Goal: Entertainment & Leisure: Browse casually

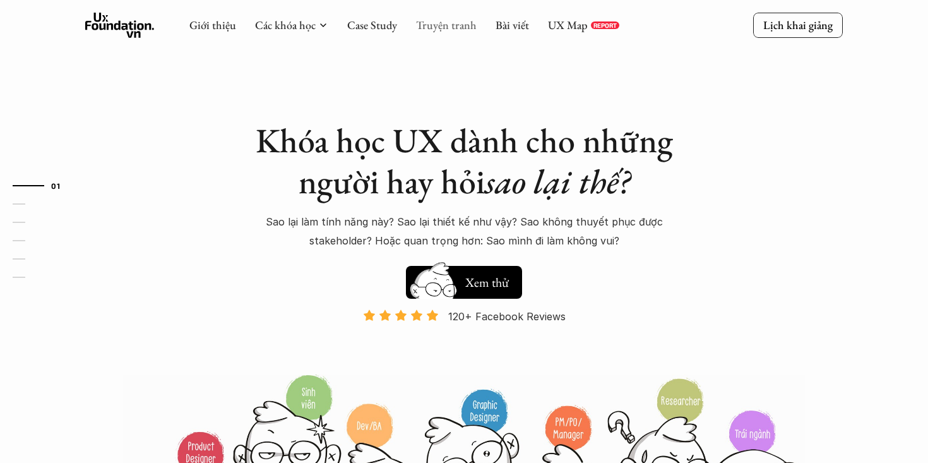
click at [443, 29] on link "Truyện tranh" at bounding box center [446, 25] width 61 height 15
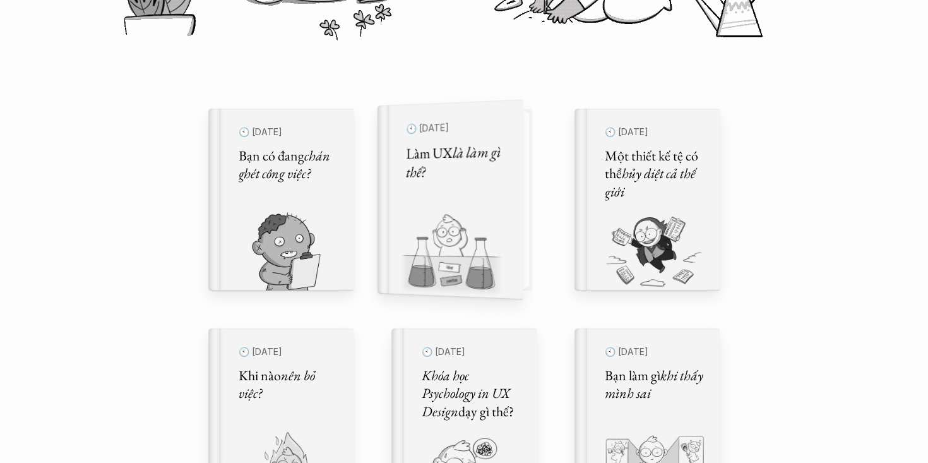
scroll to position [391, 0]
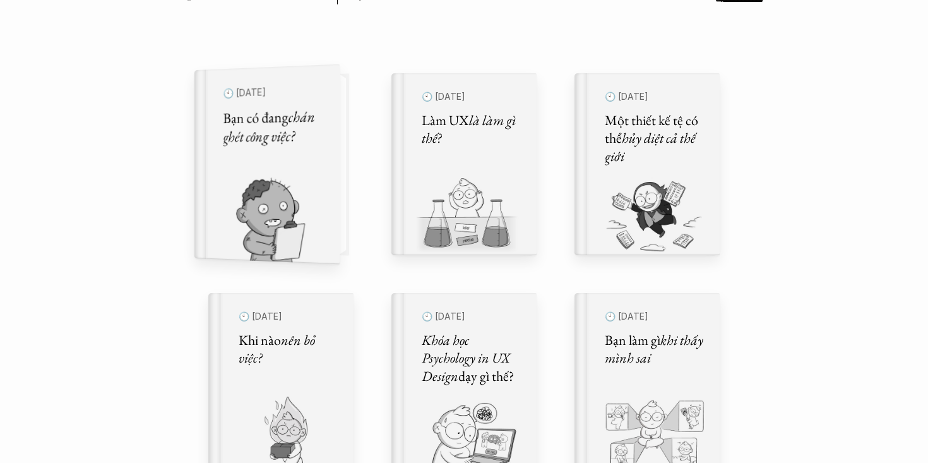
click at [311, 205] on img at bounding box center [259, 220] width 130 height 87
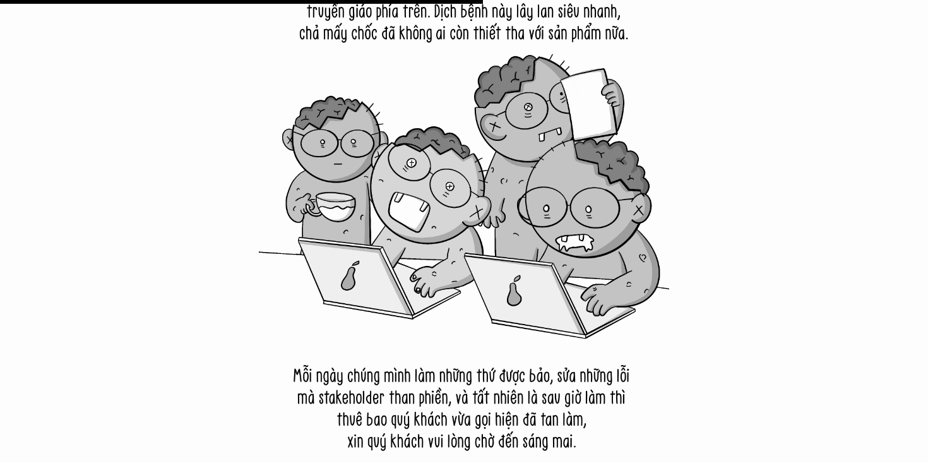
scroll to position [8511, 0]
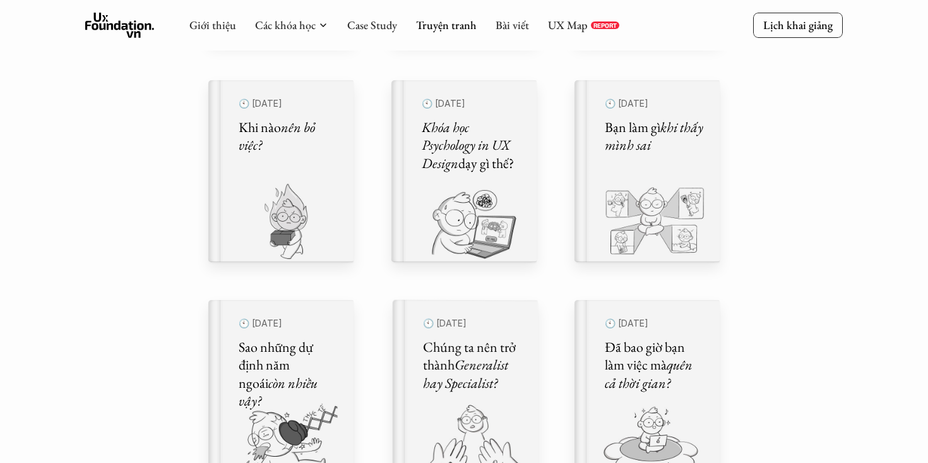
scroll to position [499, 0]
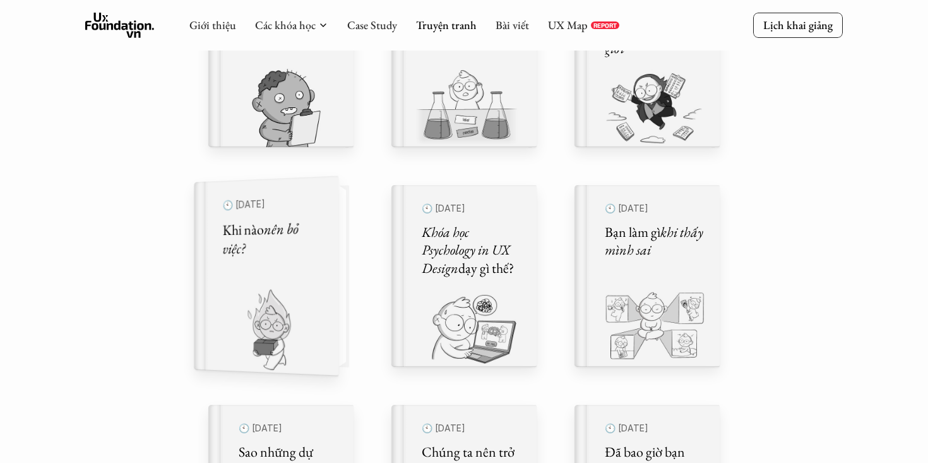
click at [314, 275] on div "🕙 [DATE] Khi nào nên bỏ việc?" at bounding box center [273, 276] width 100 height 166
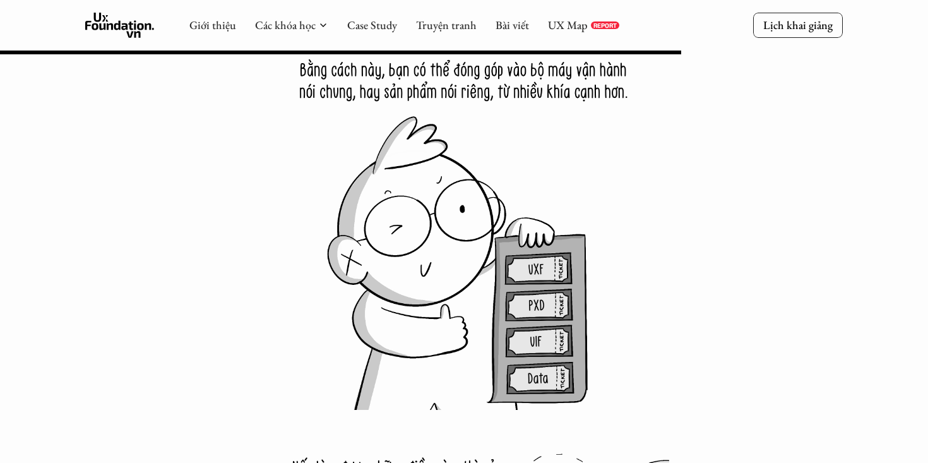
scroll to position [10272, 0]
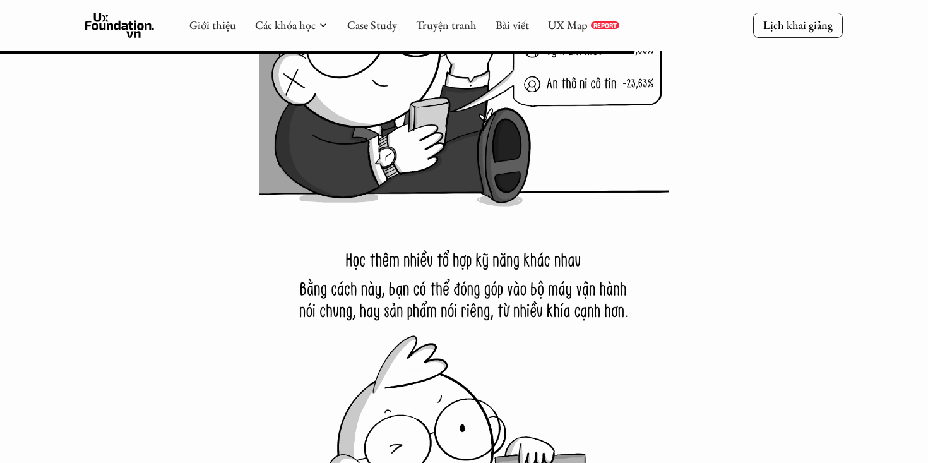
click at [126, 32] on icon at bounding box center [119, 25] width 69 height 25
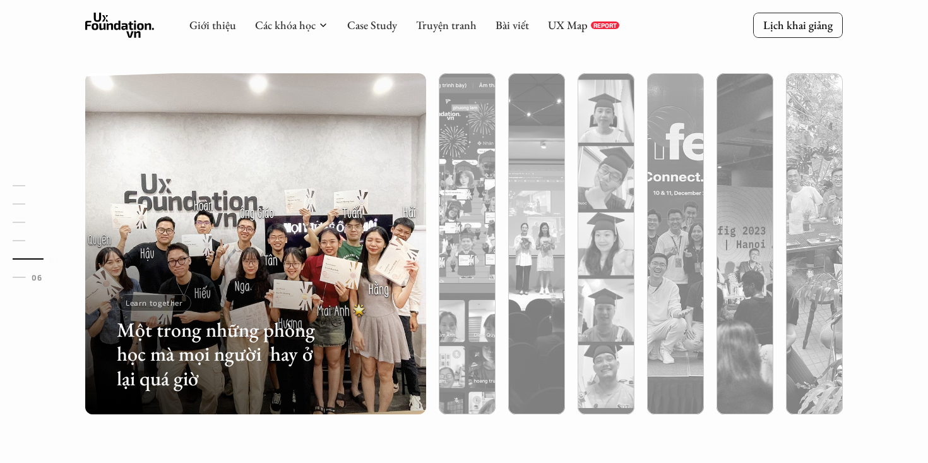
scroll to position [3937, 0]
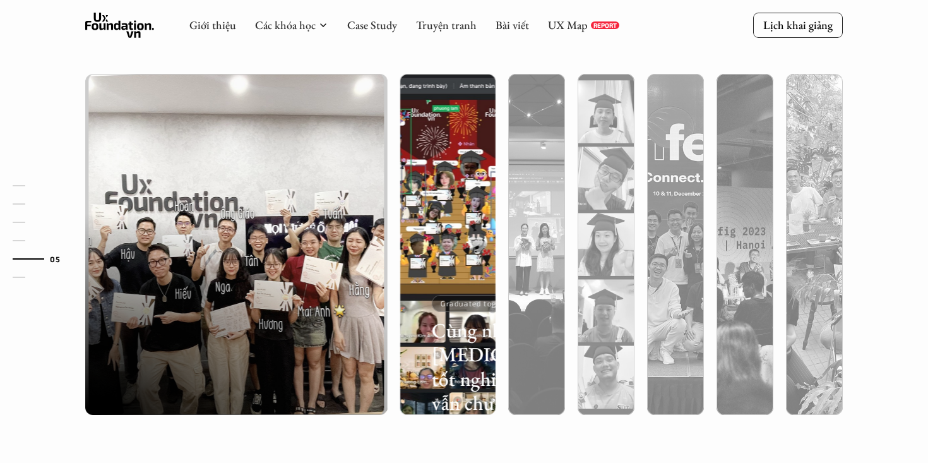
click at [451, 280] on div at bounding box center [447, 312] width 95 height 206
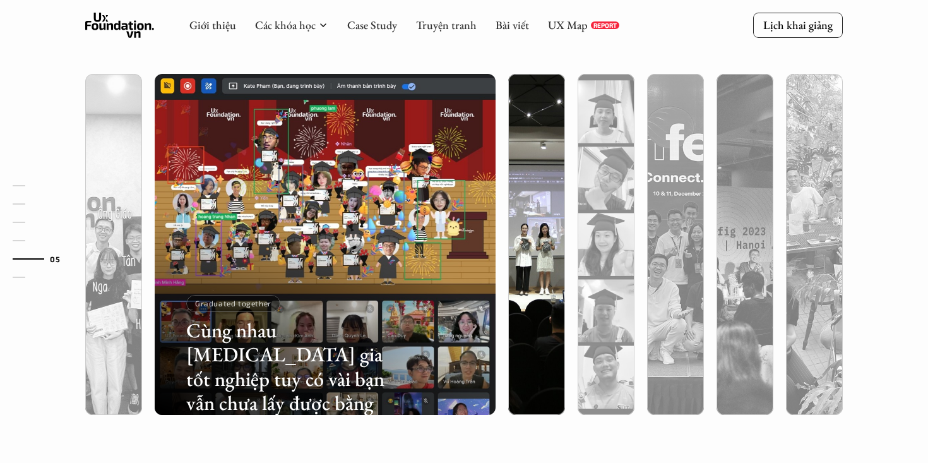
click at [518, 277] on div at bounding box center [536, 312] width 57 height 206
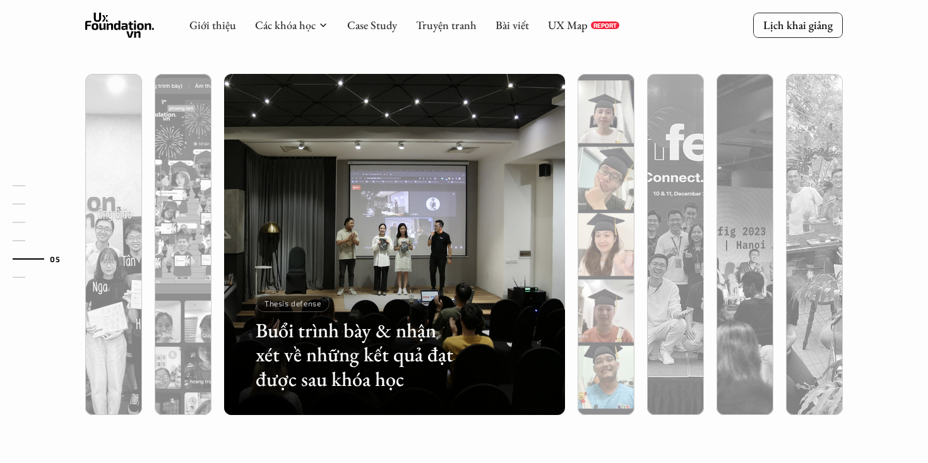
click at [598, 286] on div at bounding box center [606, 312] width 57 height 206
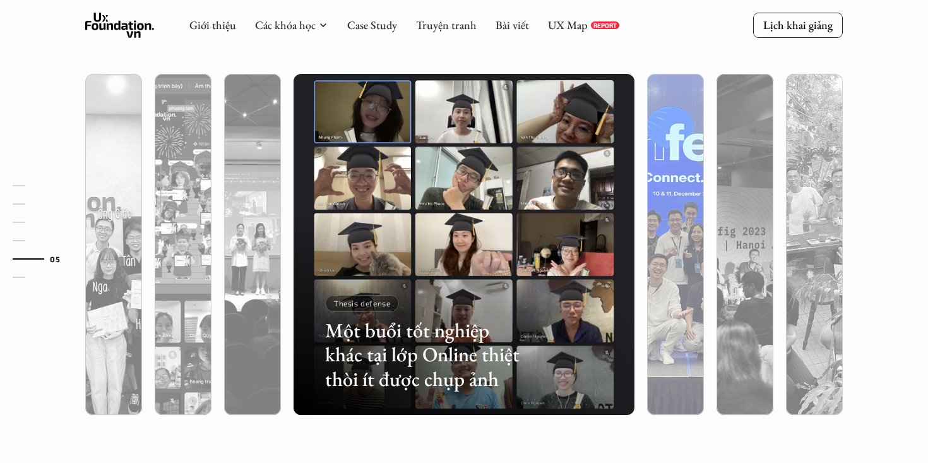
click at [669, 293] on div at bounding box center [675, 312] width 57 height 206
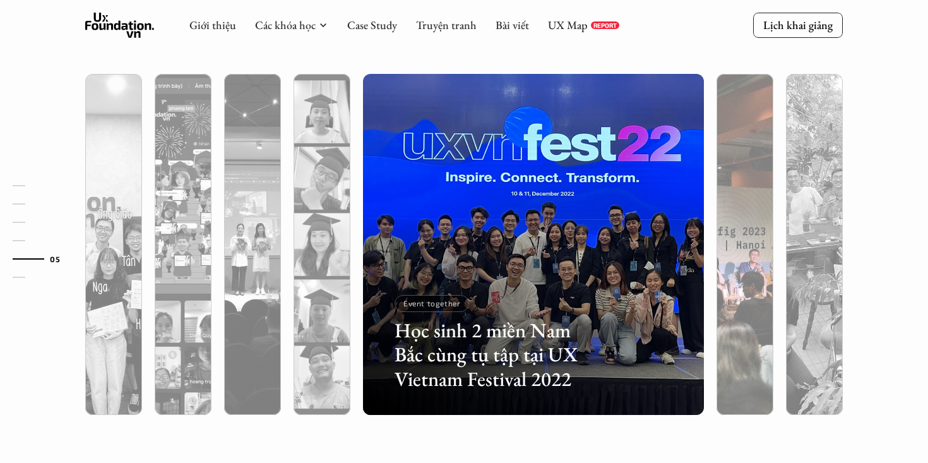
click at [713, 299] on div at bounding box center [744, 244] width 69 height 341
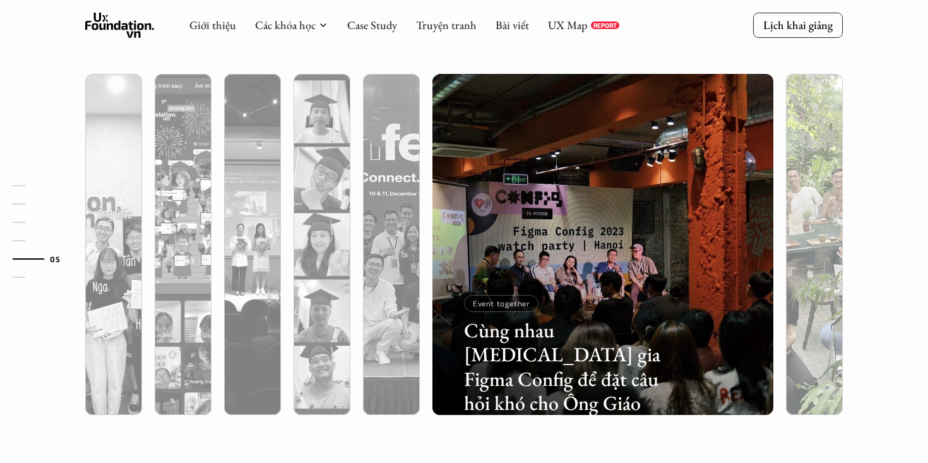
click at [796, 282] on div at bounding box center [814, 312] width 57 height 206
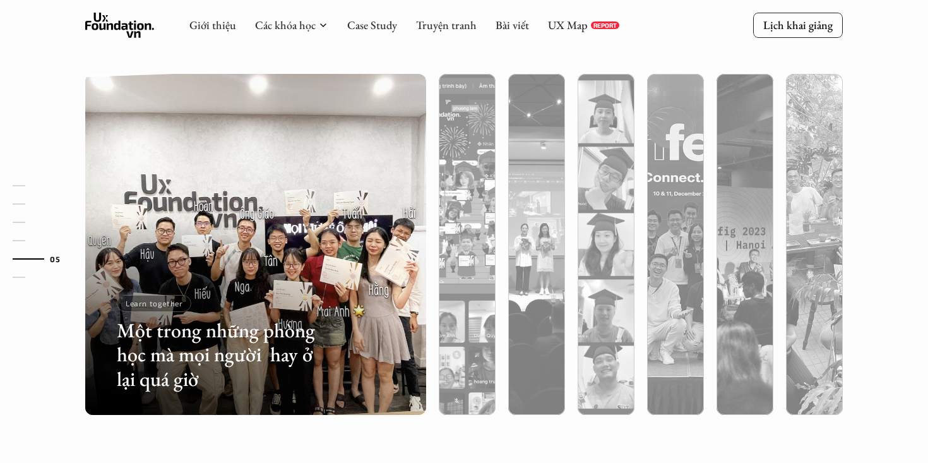
click at [814, 287] on div at bounding box center [814, 312] width 57 height 206
click at [894, 160] on div "Lớp học trông thế nào? Ngoài lớp học Online và Offline, các học viên cũng thườn…" at bounding box center [464, 193] width 928 height 620
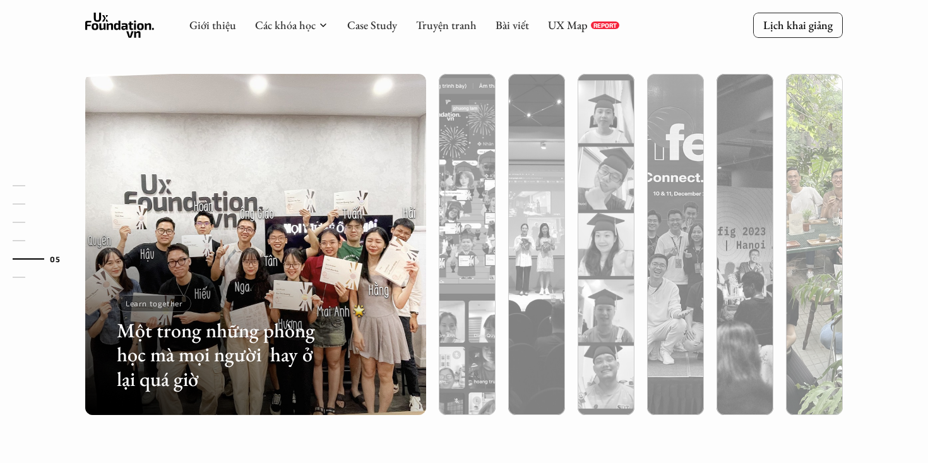
click at [812, 165] on img at bounding box center [814, 244] width 347 height 341
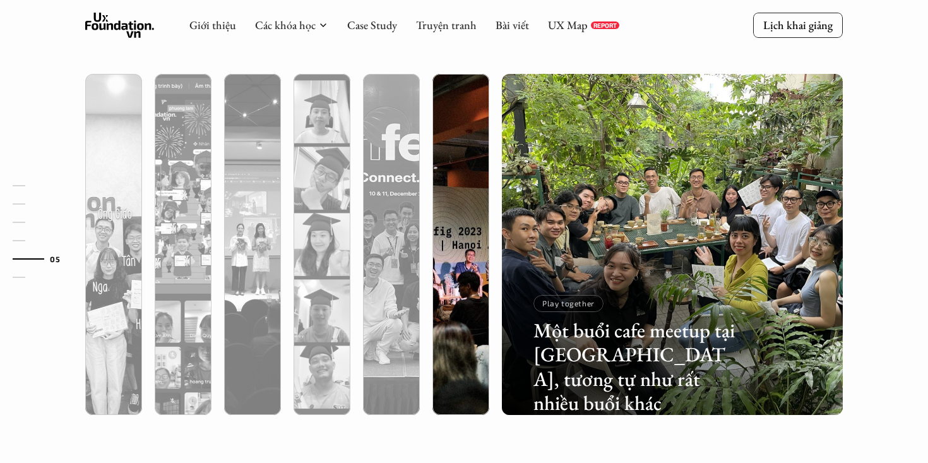
click at [479, 224] on div at bounding box center [461, 312] width 57 height 206
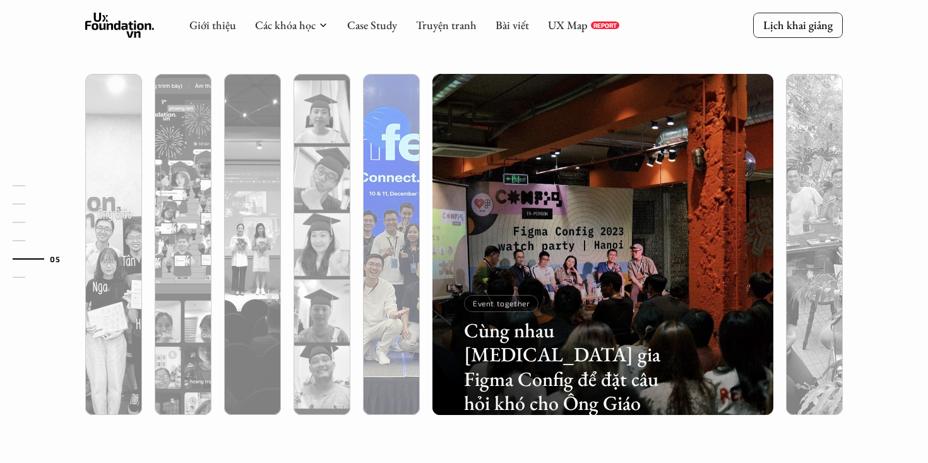
click at [405, 251] on div at bounding box center [391, 312] width 57 height 206
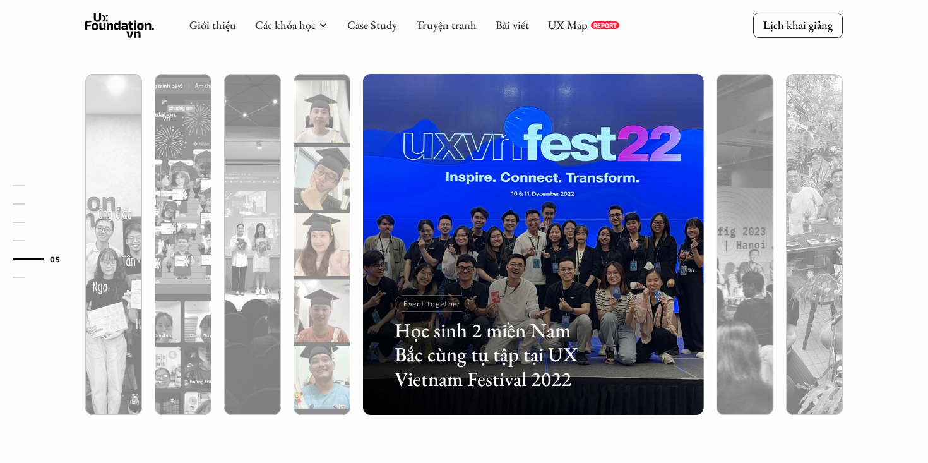
click at [348, 239] on div at bounding box center [322, 312] width 57 height 206
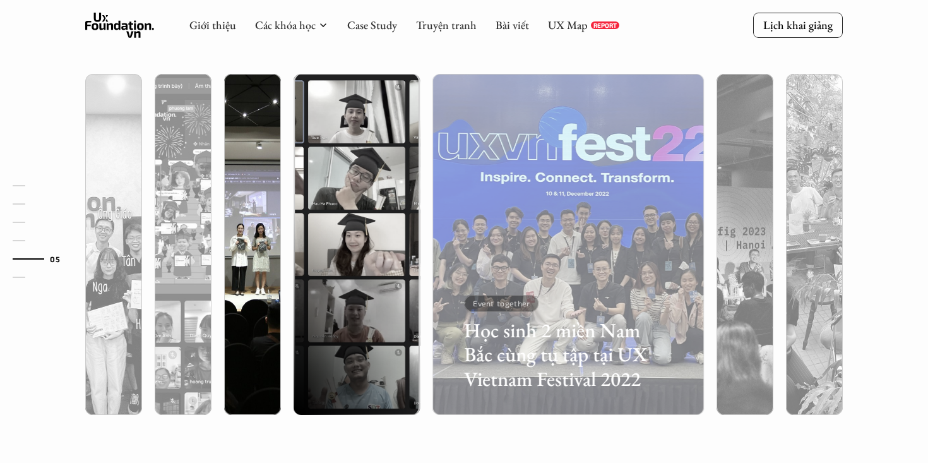
click at [249, 243] on div at bounding box center [252, 312] width 57 height 206
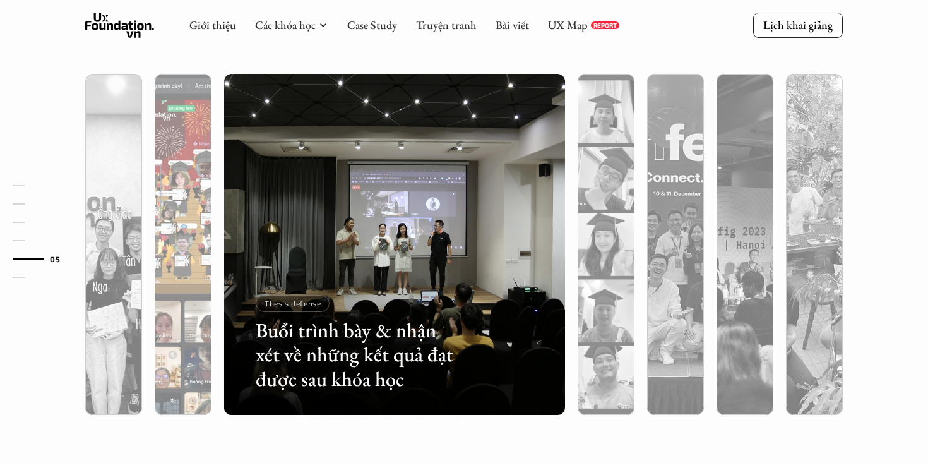
click at [182, 241] on div at bounding box center [183, 312] width 57 height 206
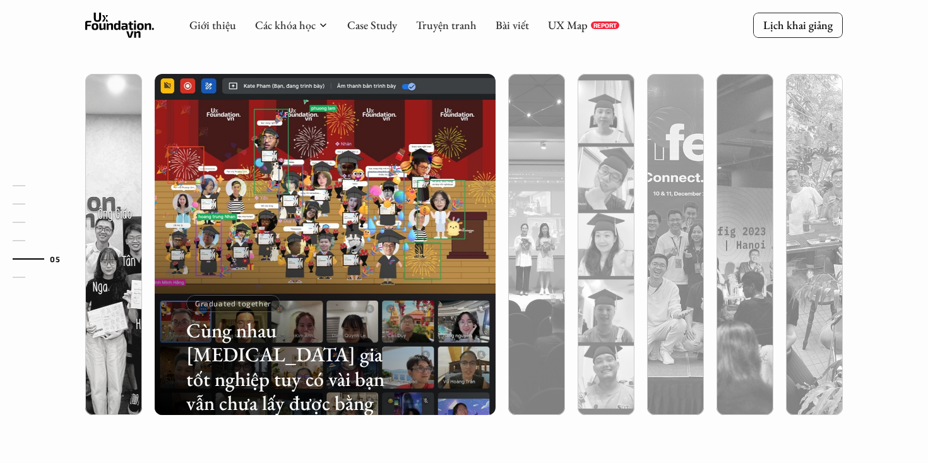
click at [114, 253] on div "01 02 03 04 05 06" at bounding box center [63, 231] width 126 height 463
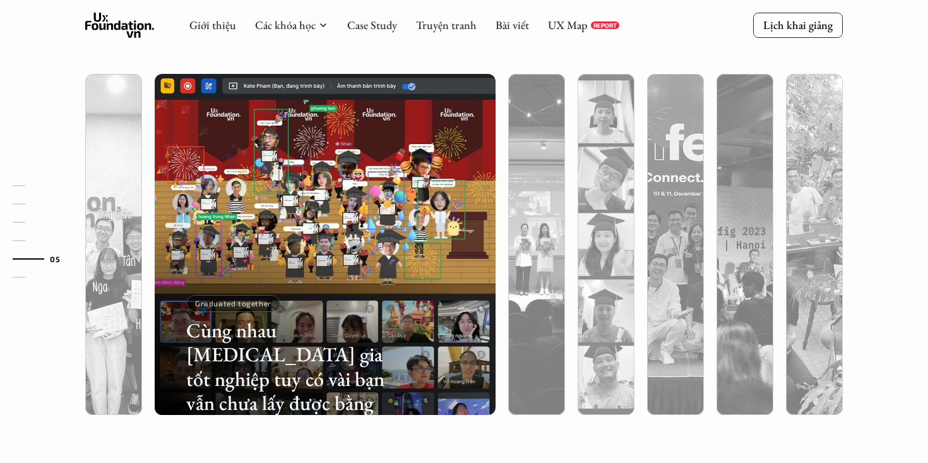
click at [114, 253] on div "01 02 03 04 05 06" at bounding box center [63, 231] width 126 height 463
click at [109, 33] on icon at bounding box center [119, 25] width 69 height 25
